Goal: Transaction & Acquisition: Purchase product/service

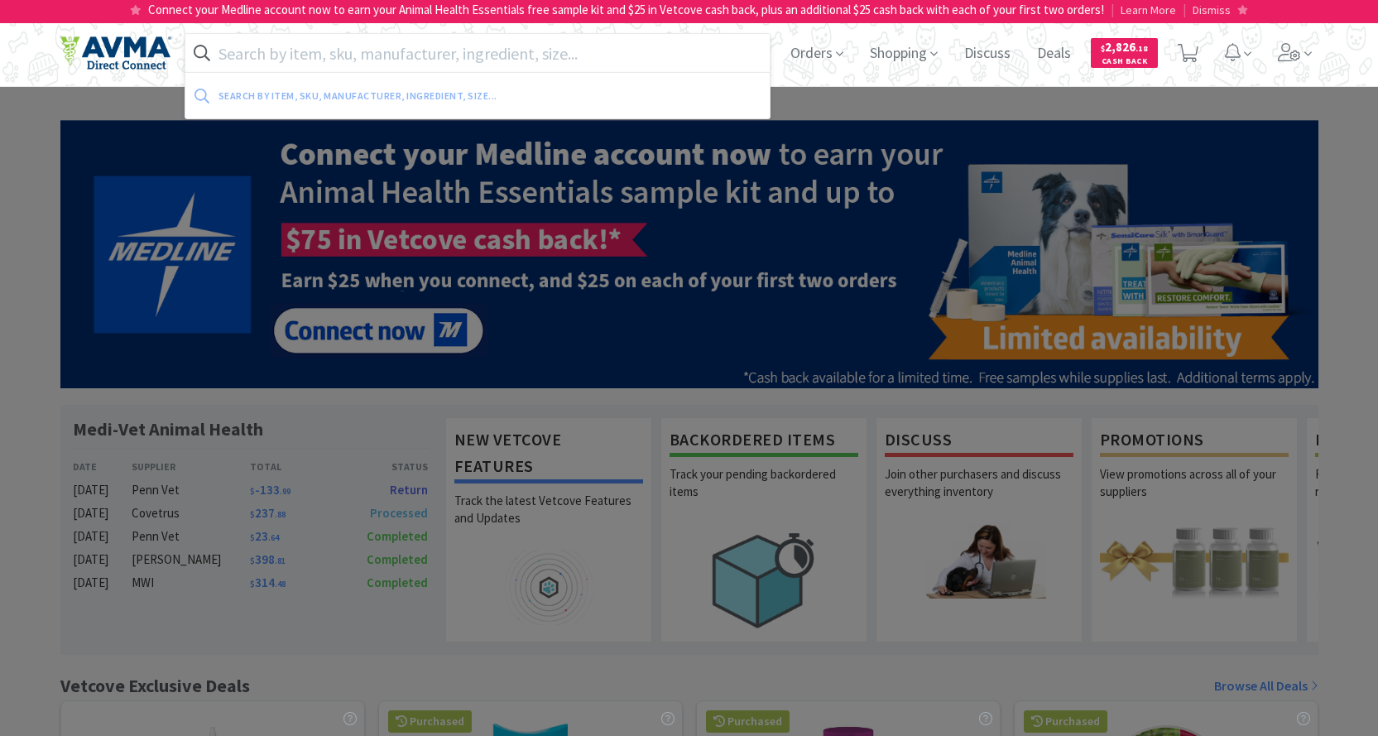
click at [291, 55] on input "text" at bounding box center [477, 53] width 585 height 38
paste input "078085129"
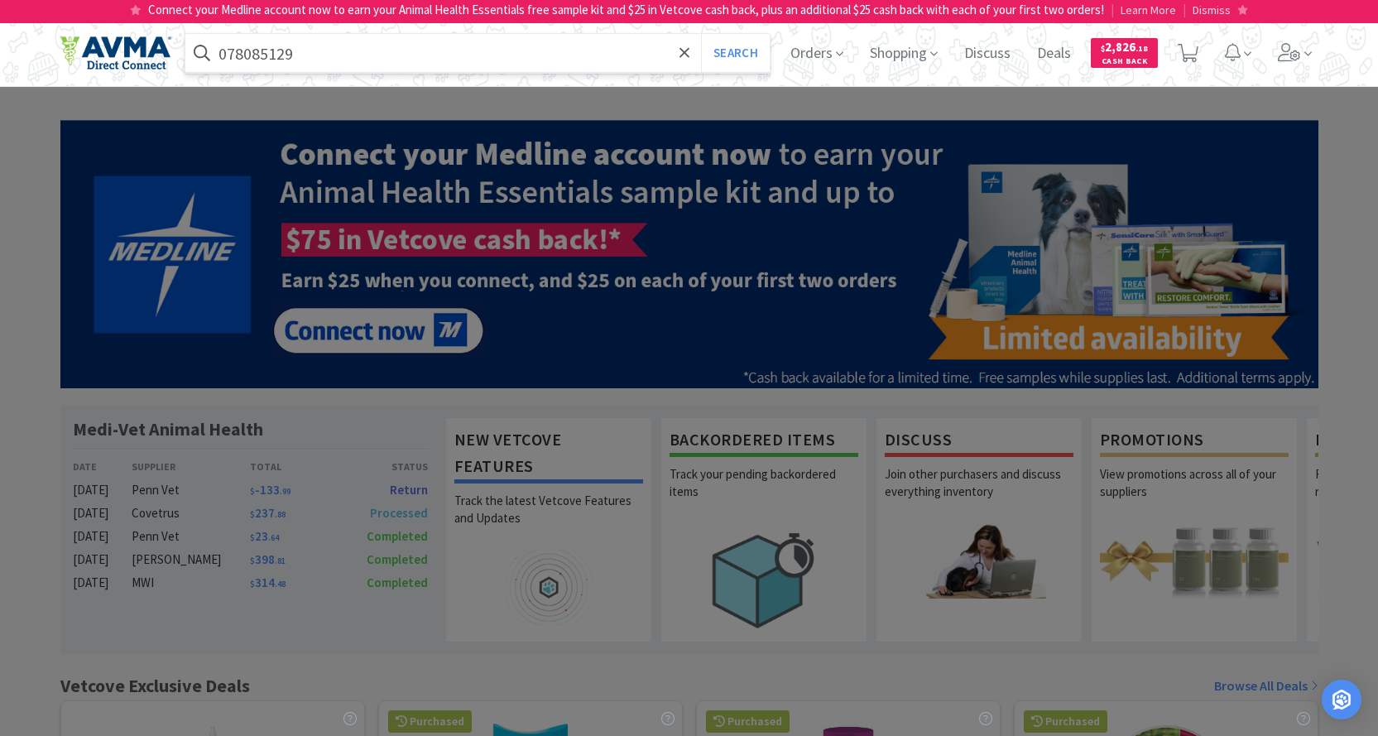
type input "078085129"
click at [701, 34] on button "Search" at bounding box center [735, 53] width 69 height 38
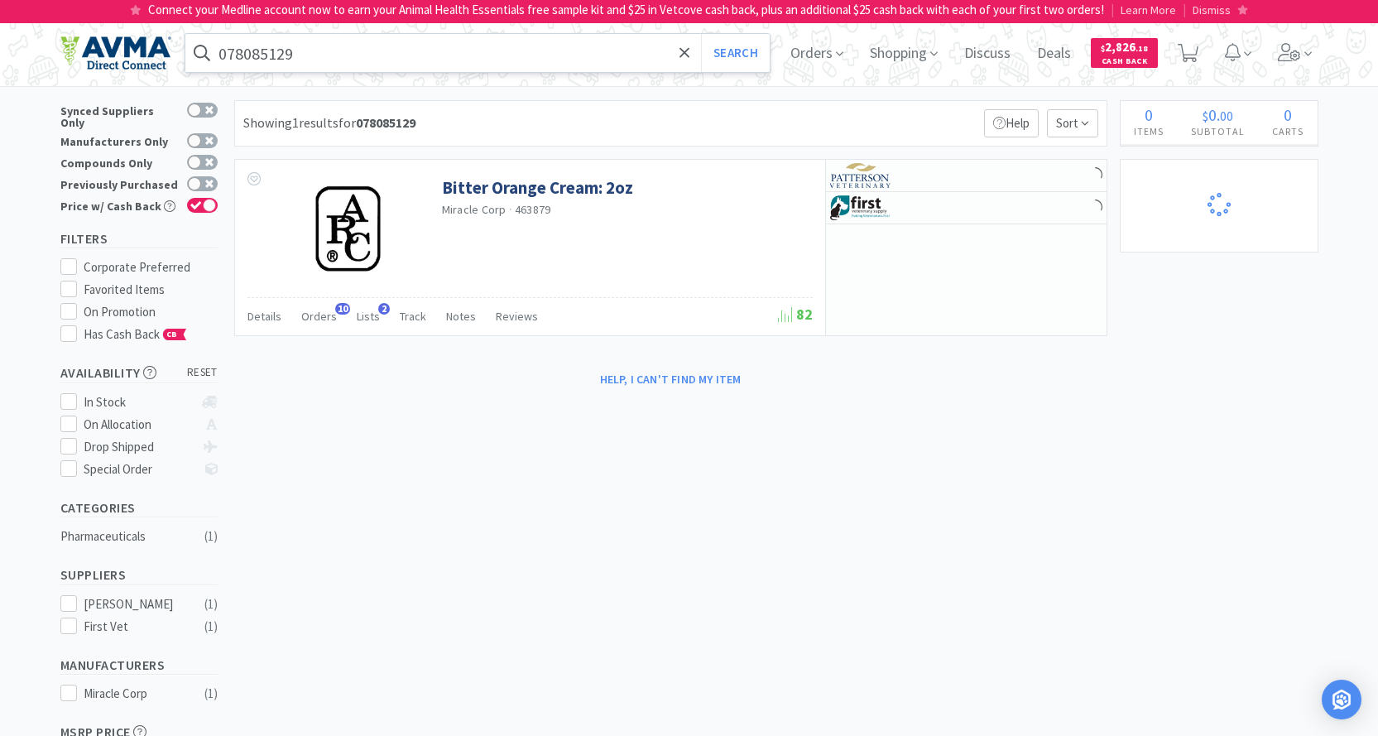
select select "4"
select select "2"
select select "1"
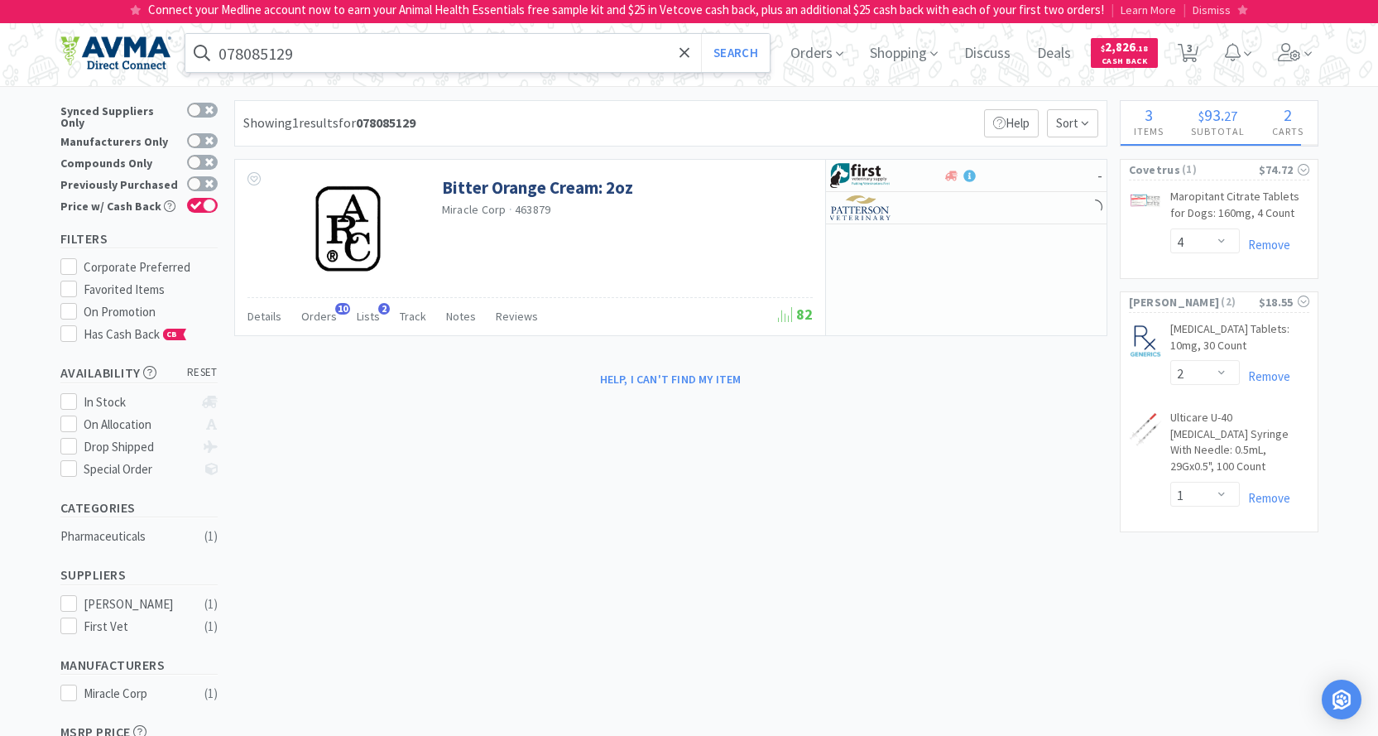
select select "11"
select select "1"
